Goal: Transaction & Acquisition: Subscribe to service/newsletter

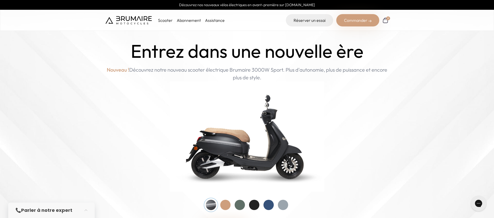
click at [126, 20] on img at bounding box center [128, 20] width 46 height 8
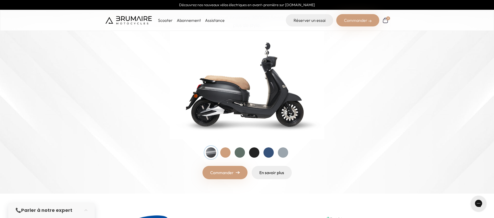
scroll to position [51, 0]
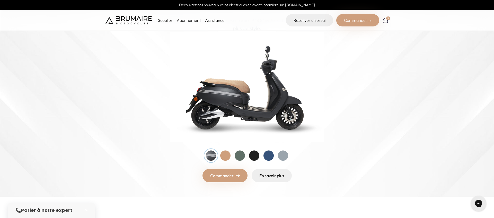
click at [350, 21] on div "Commander" at bounding box center [357, 20] width 43 height 12
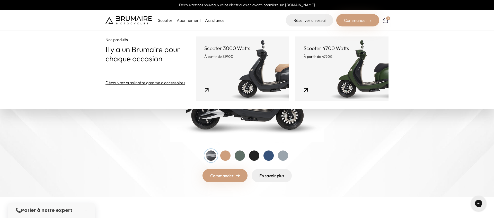
click at [257, 68] on link "Scooter 3000 Watts À partir de 3390€" at bounding box center [242, 69] width 93 height 64
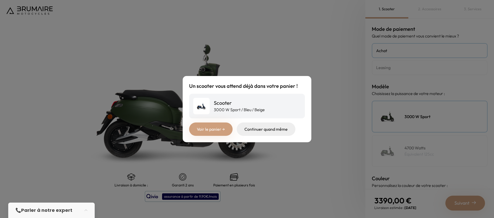
click at [210, 128] on link "Voir le panier →" at bounding box center [210, 129] width 43 height 13
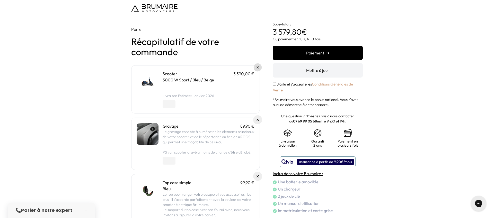
click at [258, 68] on img at bounding box center [258, 68] width 2 height 2
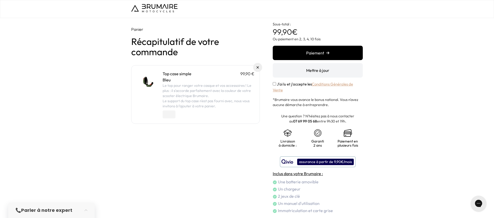
click at [258, 68] on img at bounding box center [258, 67] width 2 height 2
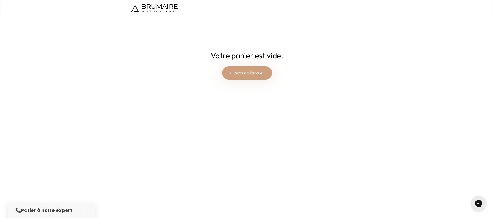
click at [253, 74] on link "← Retour à l'accueil" at bounding box center [247, 72] width 50 height 13
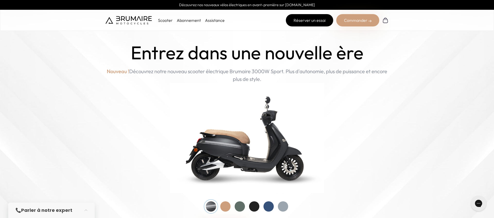
click at [310, 20] on link "Réserver un essai" at bounding box center [309, 20] width 47 height 12
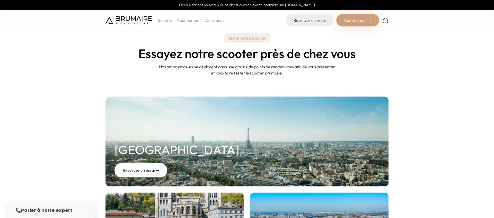
click at [359, 24] on div "Commander" at bounding box center [357, 20] width 43 height 12
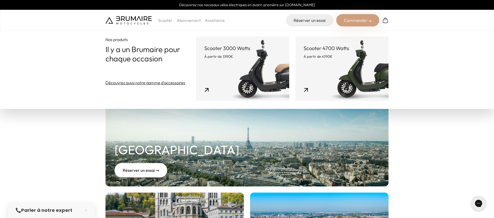
click at [252, 56] on p "À partir de 3390€" at bounding box center [242, 56] width 77 height 5
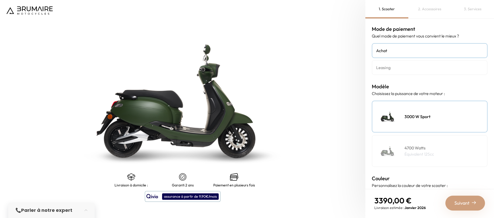
click at [444, 119] on div "3000 W Sport" at bounding box center [430, 117] width 116 height 32
click at [387, 67] on h4 "Leasing" at bounding box center [429, 68] width 107 height 6
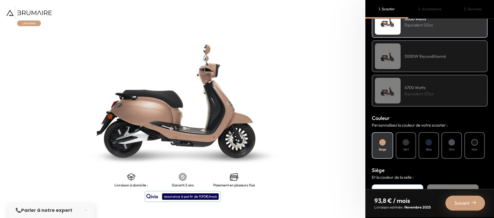
scroll to position [161, 0]
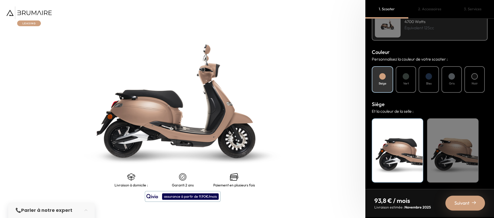
click at [474, 207] on div "Suivant" at bounding box center [465, 203] width 40 height 15
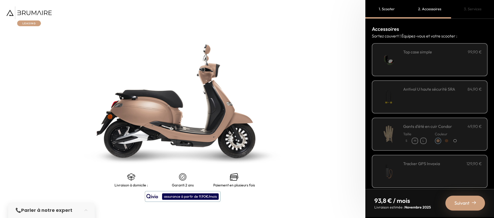
click at [471, 205] on div "Suivant" at bounding box center [465, 203] width 40 height 15
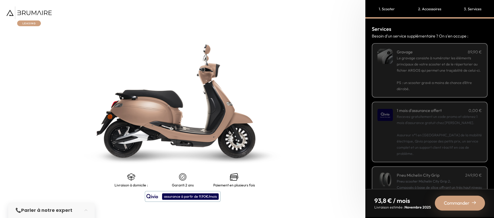
click at [471, 205] on div "Commander" at bounding box center [460, 203] width 50 height 15
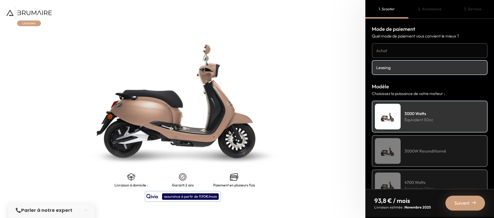
click at [29, 10] on img at bounding box center [28, 16] width 45 height 20
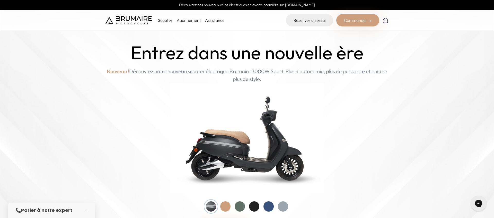
click at [387, 21] on img at bounding box center [385, 20] width 6 height 6
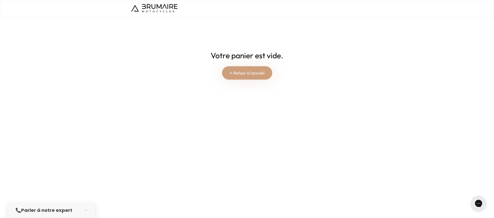
click at [232, 72] on link "← Retour à l'accueil" at bounding box center [247, 72] width 50 height 13
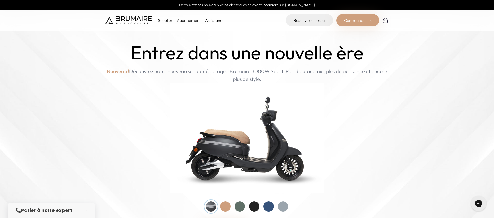
click at [173, 21] on ul "Scooter Abonnement Assistance" at bounding box center [191, 20] width 67 height 6
click at [184, 20] on link "Abonnement" at bounding box center [189, 20] width 24 height 5
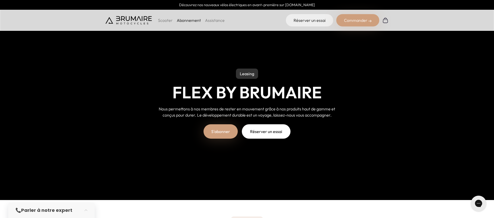
scroll to position [19, 0]
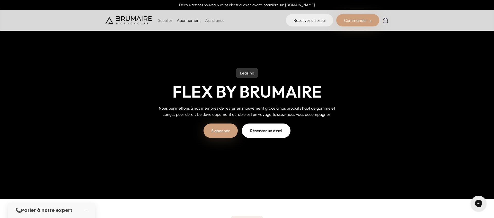
click at [222, 133] on link "S'abonner" at bounding box center [221, 131] width 34 height 14
click at [126, 19] on img at bounding box center [128, 20] width 46 height 8
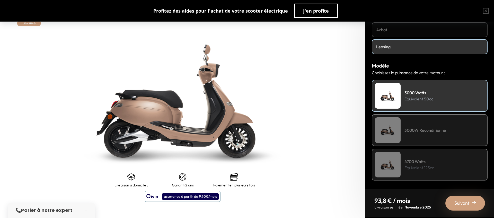
scroll to position [21, 0]
click at [422, 130] on h4 "3000W Reconditionné" at bounding box center [425, 130] width 42 height 6
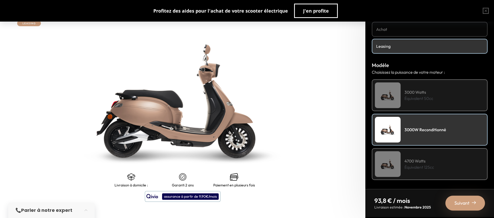
click at [453, 201] on div "Suivant" at bounding box center [465, 203] width 40 height 15
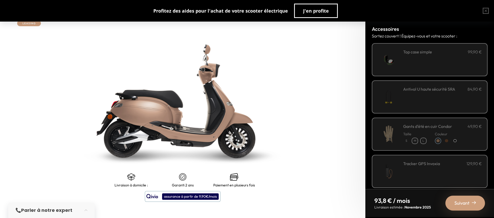
click at [444, 69] on div "**********" at bounding box center [442, 60] width 79 height 22
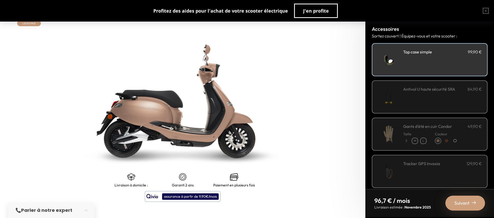
click at [467, 199] on div "Suivant" at bounding box center [465, 203] width 40 height 15
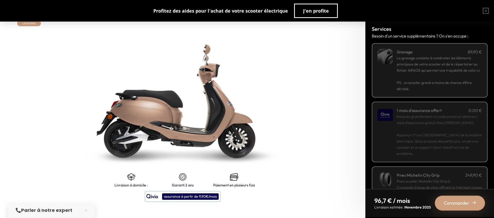
click at [467, 199] on div "Commander" at bounding box center [460, 203] width 50 height 15
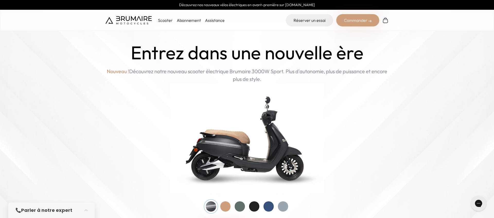
click at [181, 20] on link "Abonnement" at bounding box center [189, 20] width 24 height 5
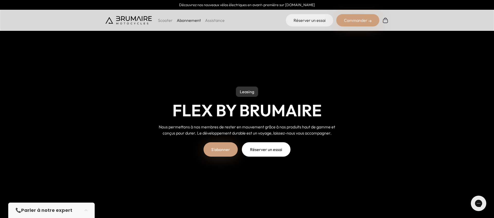
click at [165, 22] on p "Scooter" at bounding box center [165, 20] width 15 height 6
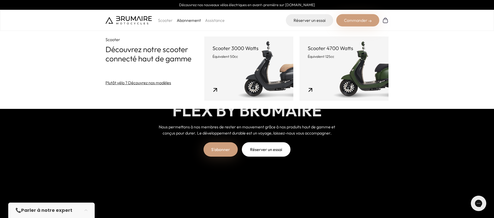
click at [344, 66] on link "Scooter 4700 Watts Équivalent 125cc" at bounding box center [343, 69] width 89 height 64
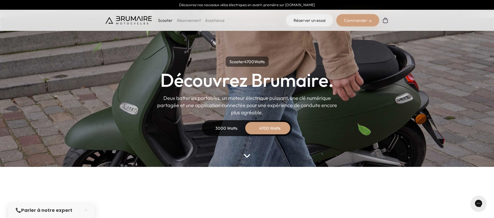
click at [383, 20] on img at bounding box center [385, 20] width 6 height 6
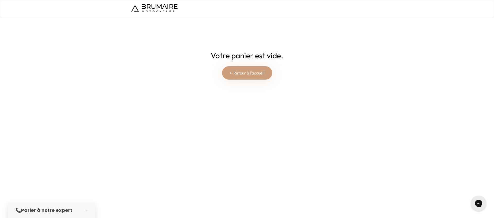
click at [250, 74] on link "← Retour à l'accueil" at bounding box center [247, 72] width 50 height 13
